Goal: Check status: Check status

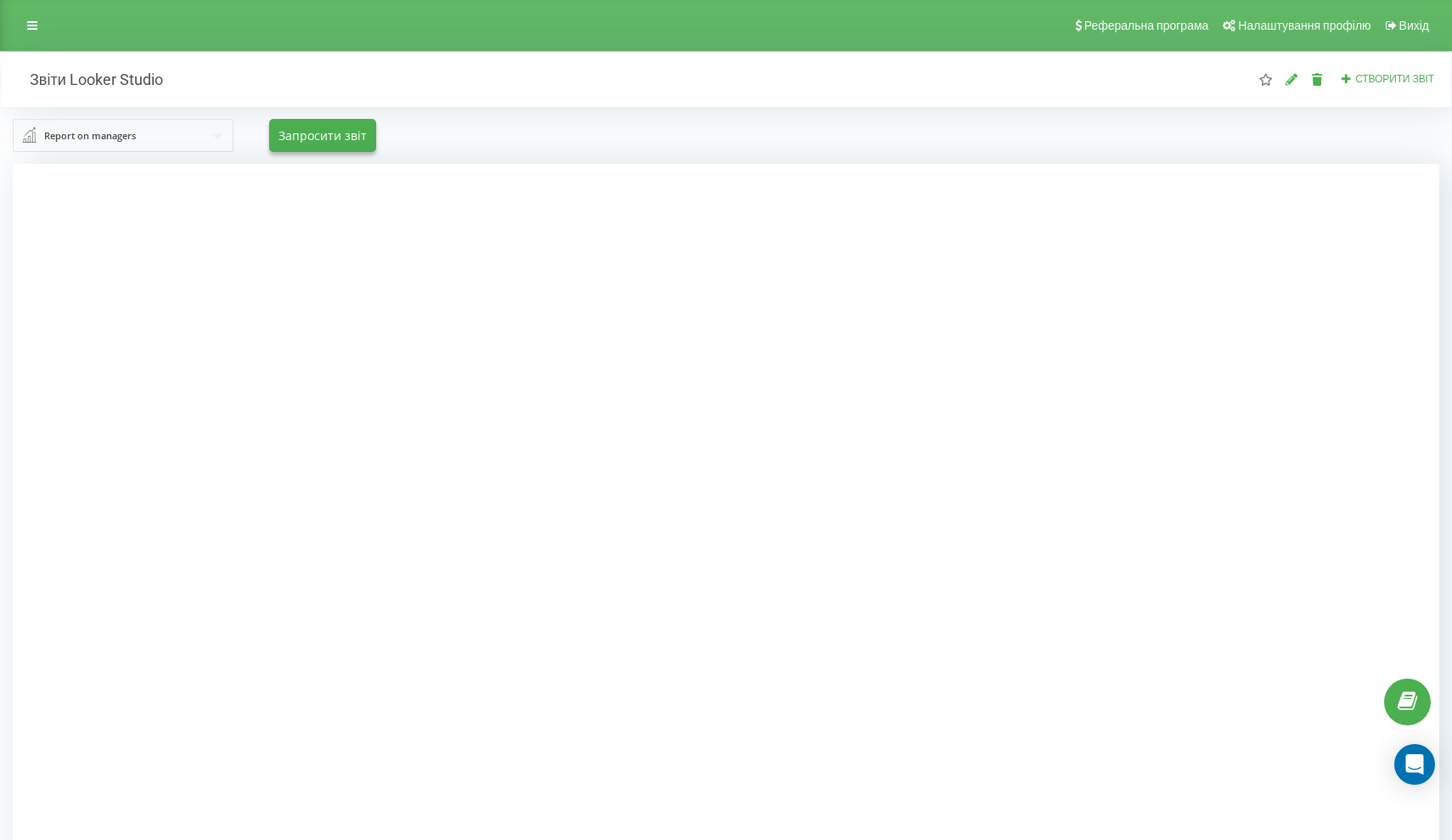
click at [853, 142] on div "Report on managers Report on managers Statistics of incoming calls by departmen…" at bounding box center [726, 135] width 1426 height 33
click at [35, 16] on link at bounding box center [32, 26] width 30 height 24
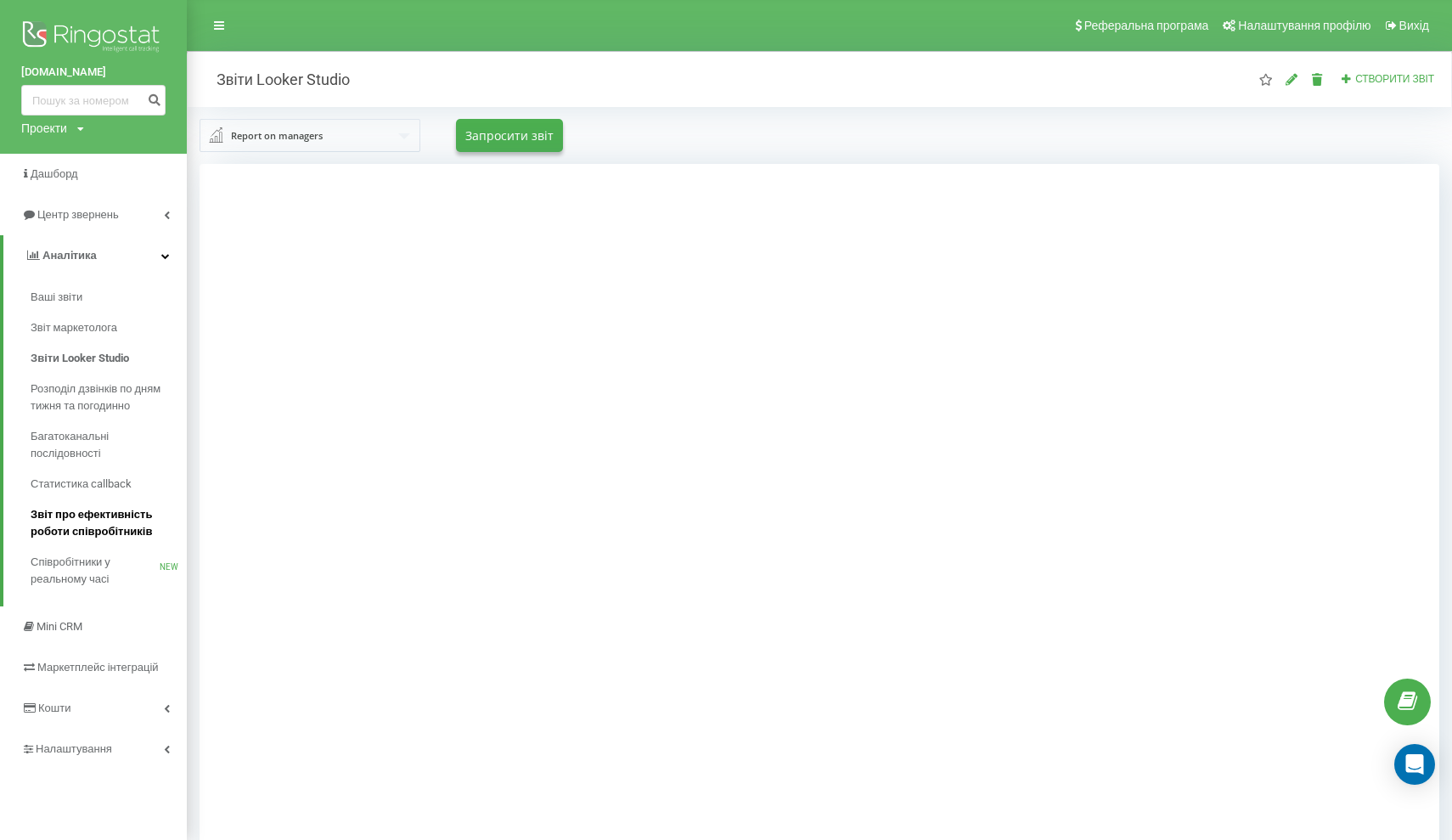
click at [109, 536] on span "Звіт про ефективність роботи співробітників" at bounding box center [103, 522] width 147 height 34
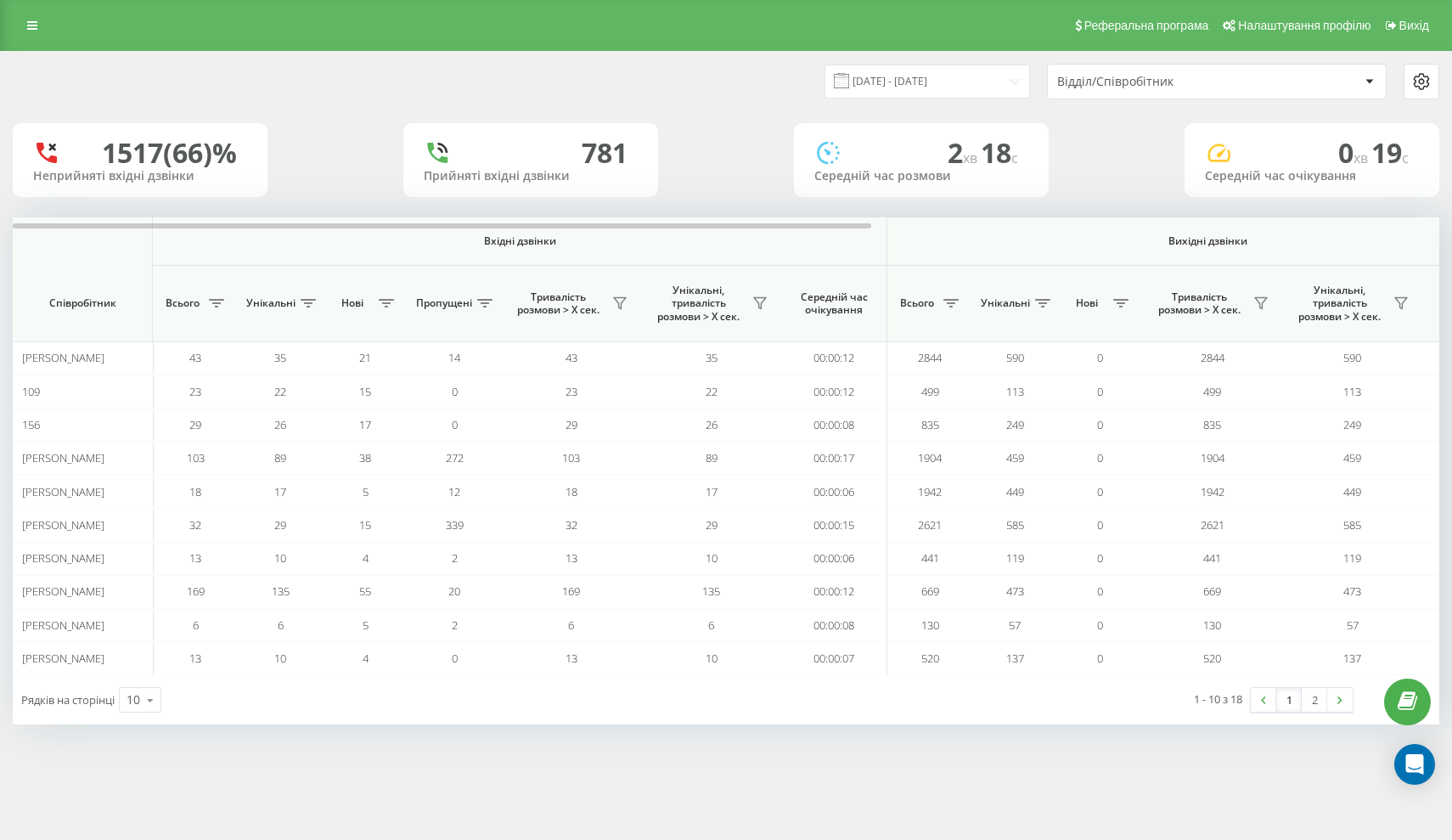
click at [950, 111] on div "21.07.2025 - 21.08.2025 Відділ/Співробітник" at bounding box center [726, 81] width 1450 height 59
click at [959, 95] on input "21.07.2025 - 21.08.2025" at bounding box center [927, 81] width 205 height 33
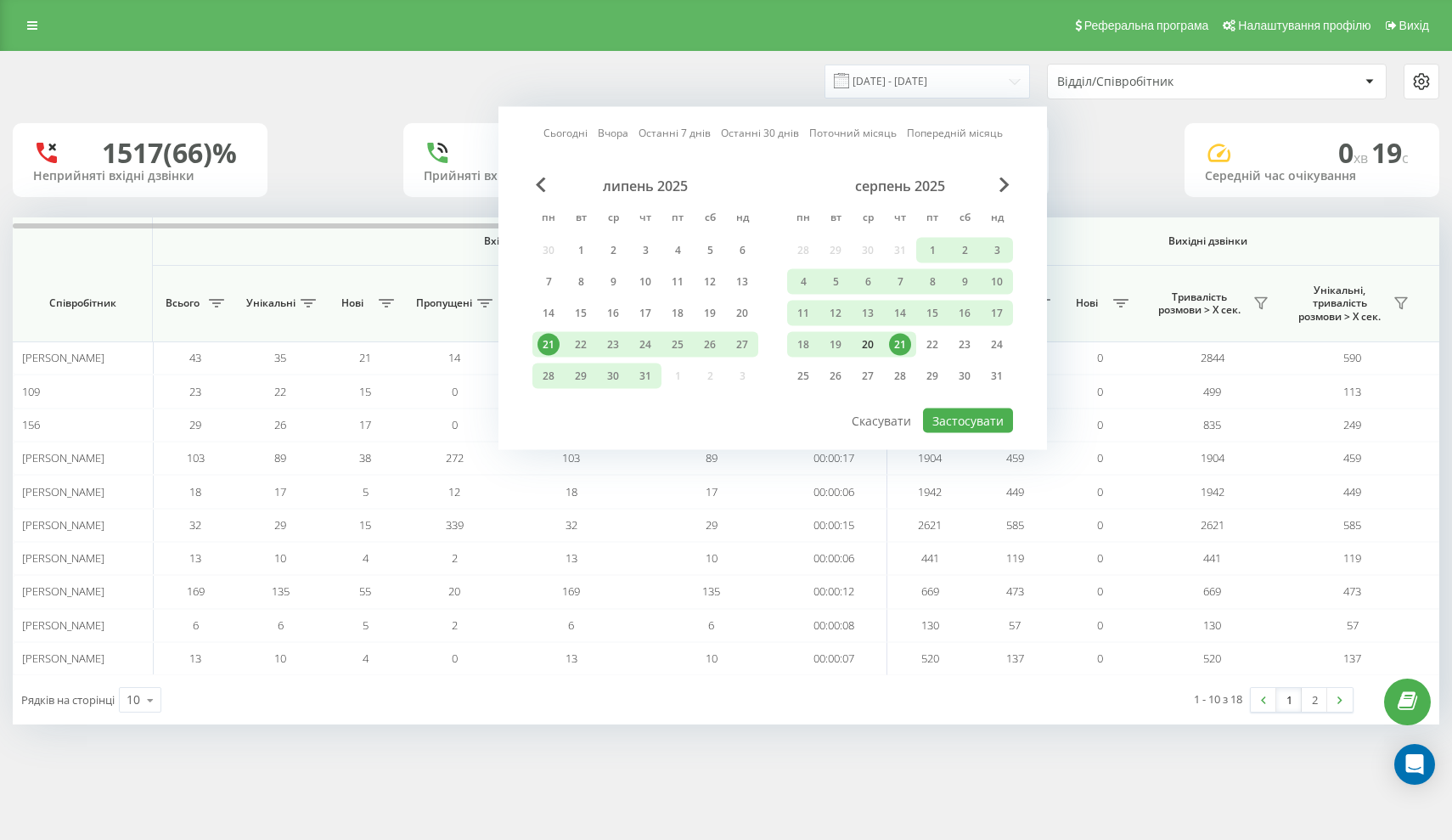
click at [876, 346] on div "20" at bounding box center [867, 345] width 32 height 26
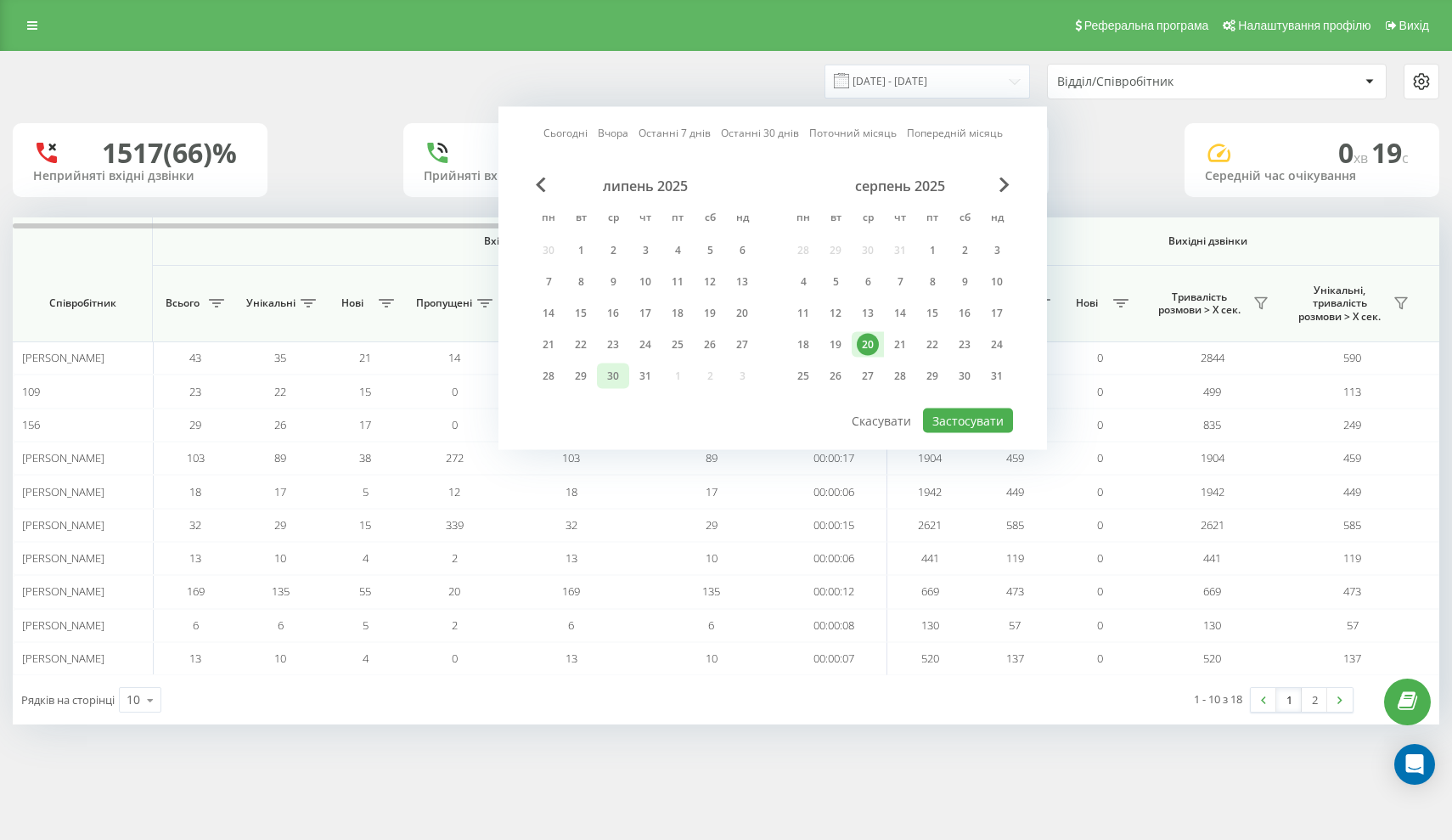
click at [616, 387] on div "30" at bounding box center [614, 376] width 22 height 22
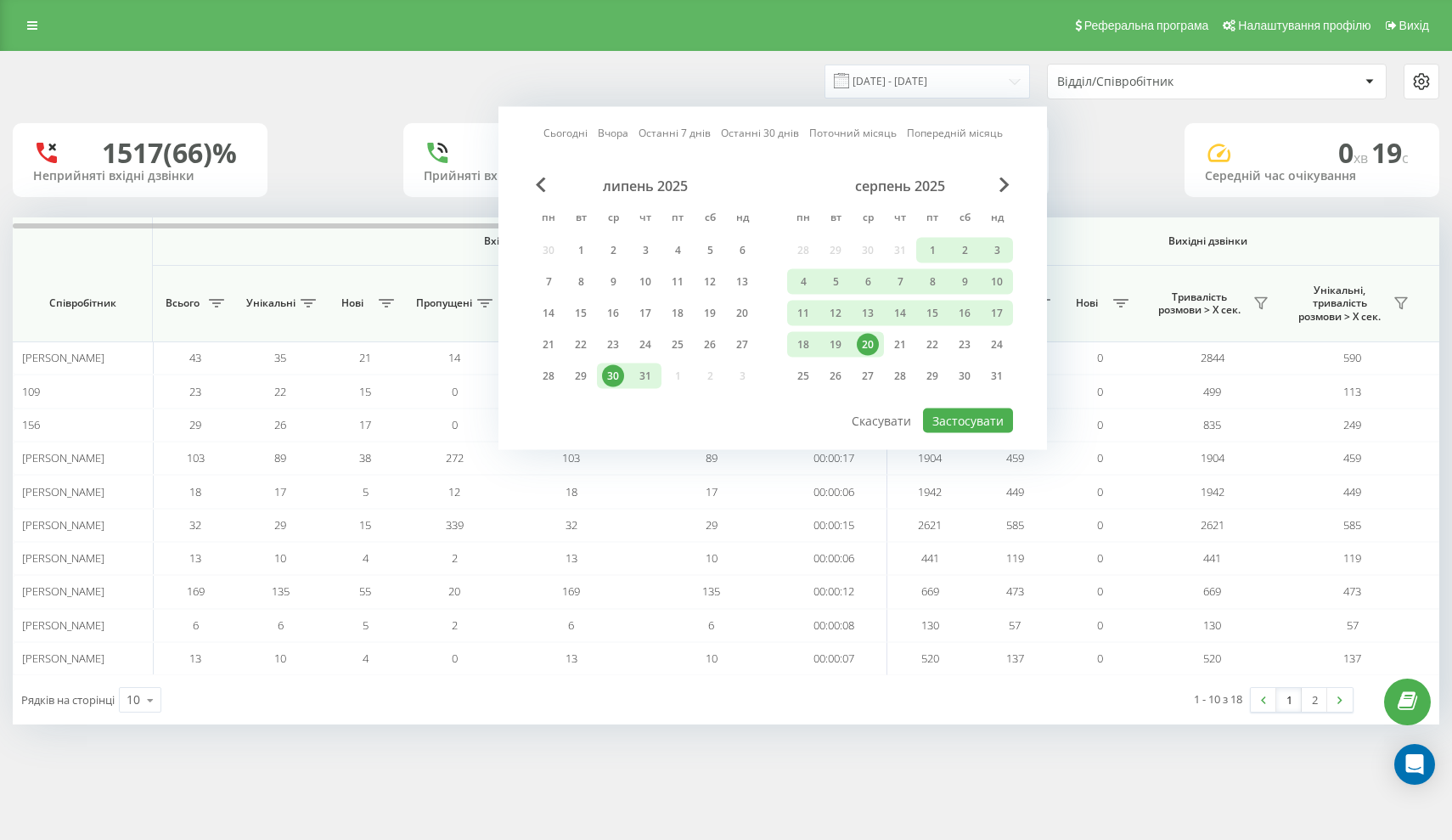
click at [856, 358] on div "20" at bounding box center [867, 345] width 32 height 26
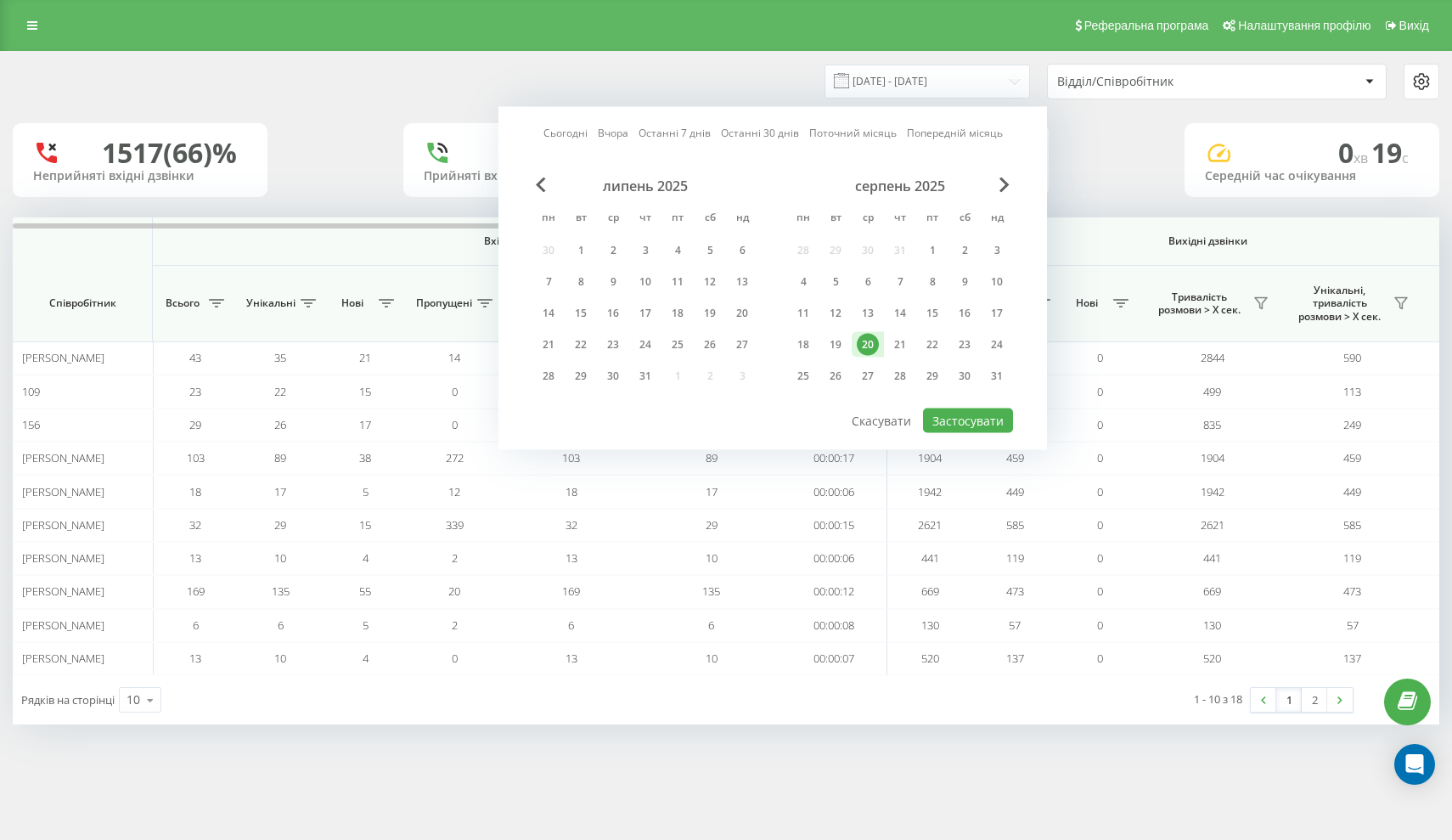
click at [870, 356] on div "20" at bounding box center [868, 345] width 22 height 22
click at [978, 433] on button "Застосувати" at bounding box center [968, 420] width 90 height 25
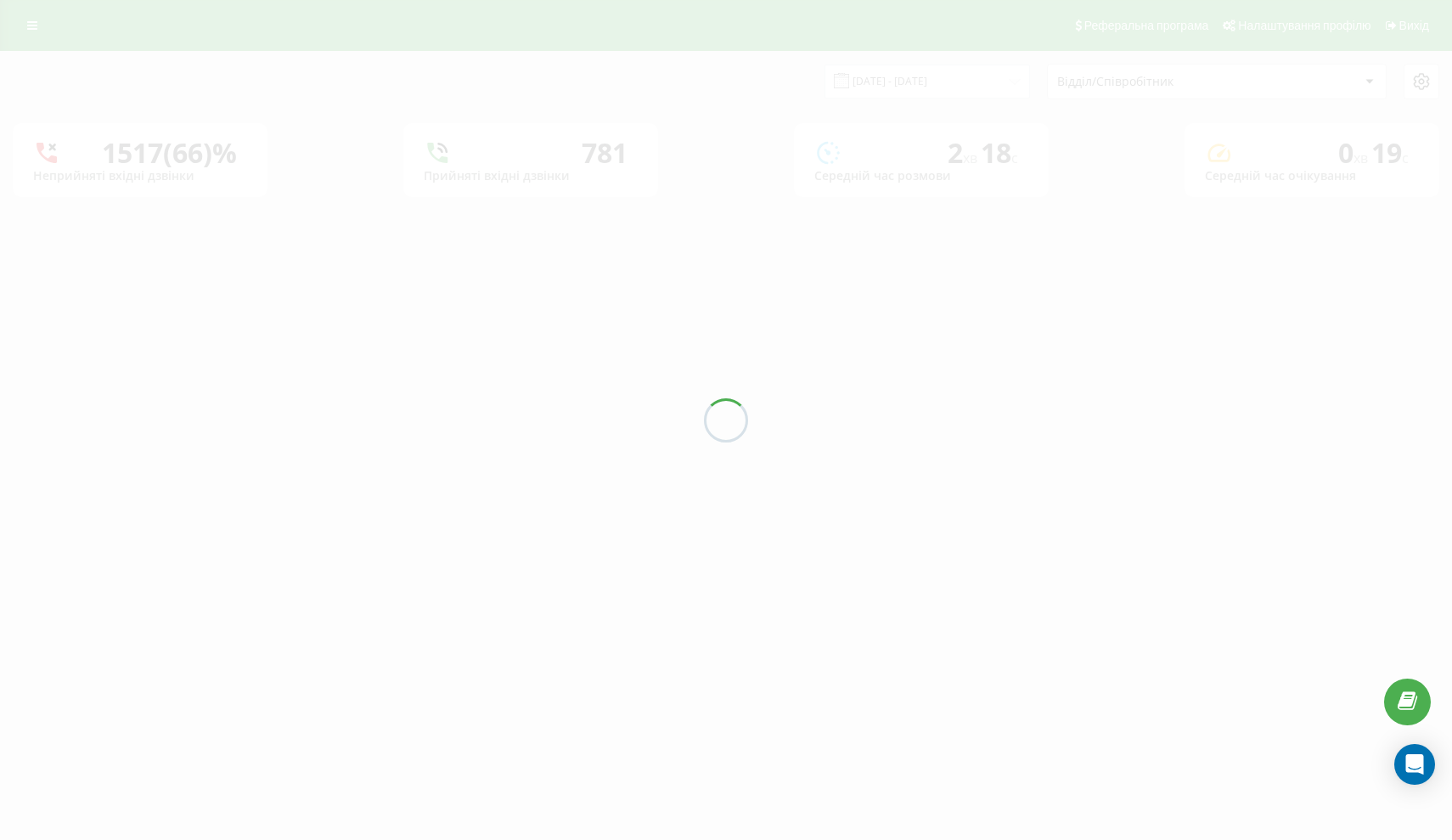
type input "20.08.2025 - 20.08.2025"
